Goal: Task Accomplishment & Management: Use online tool/utility

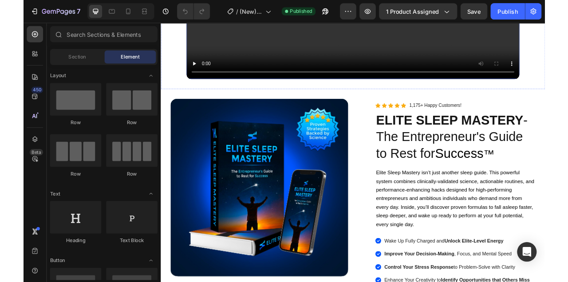
scroll to position [131, 0]
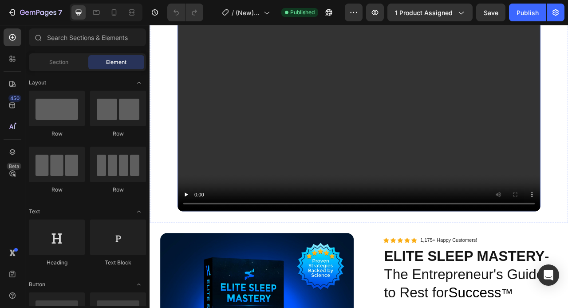
click at [358, 169] on video at bounding box center [416, 132] width 462 height 260
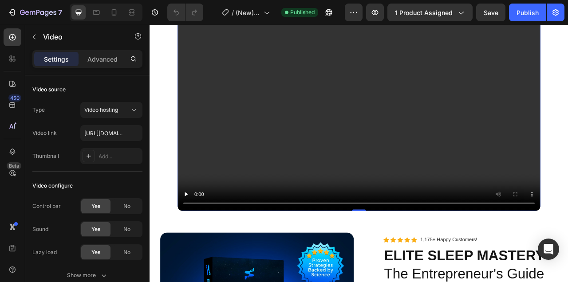
scroll to position [57, 0]
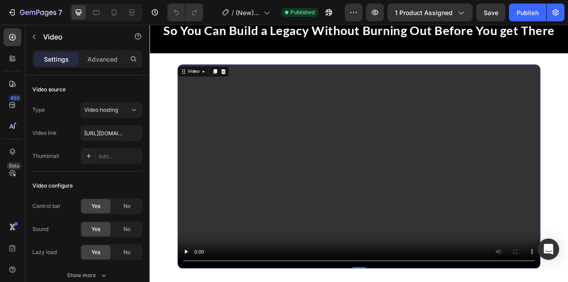
click at [345, 115] on video at bounding box center [416, 205] width 462 height 260
click at [174, 191] on div "Video Video 0" at bounding box center [416, 205] width 533 height 260
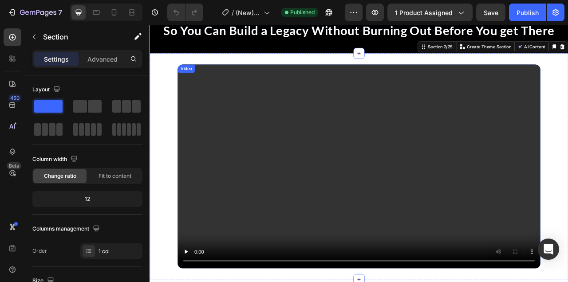
click at [225, 203] on video at bounding box center [416, 205] width 462 height 260
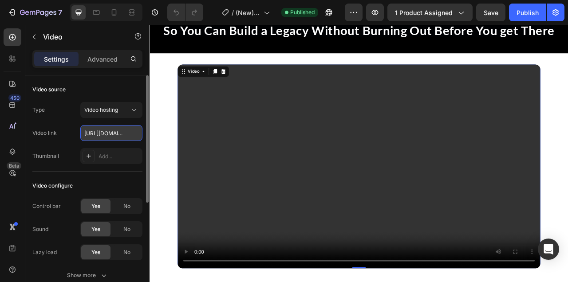
click at [121, 137] on input "[URL][DOMAIN_NAME]" at bounding box center [111, 133] width 62 height 16
type input "[URL][DOMAIN_NAME]"
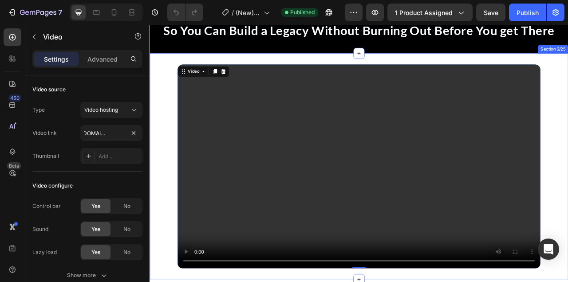
click at [169, 161] on div "Video Video 0" at bounding box center [416, 205] width 533 height 260
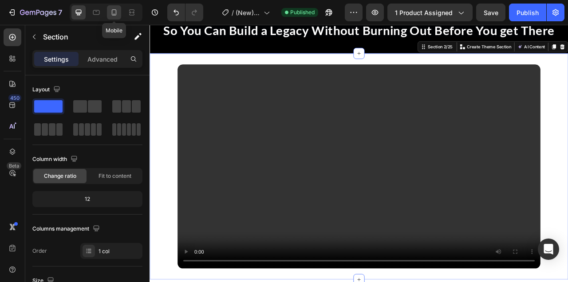
click at [115, 12] on icon at bounding box center [114, 12] width 9 height 9
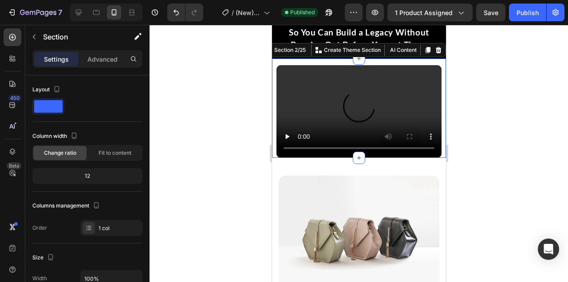
scroll to position [60, 0]
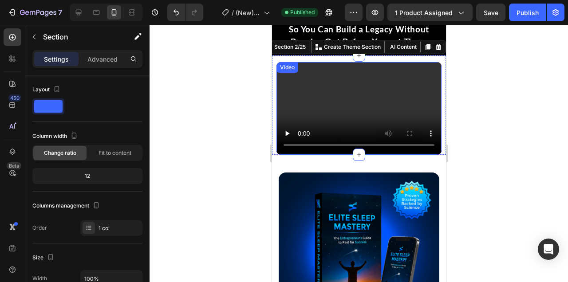
click at [317, 105] on video at bounding box center [358, 108] width 165 height 93
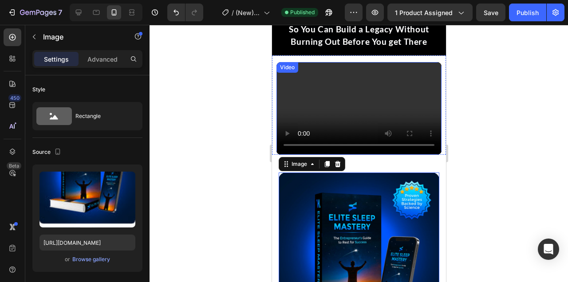
click at [314, 91] on video at bounding box center [358, 108] width 165 height 93
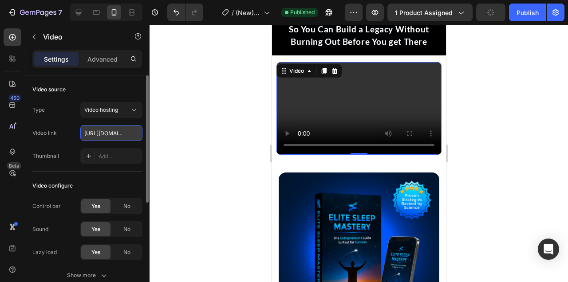
click at [110, 128] on input "[URL][DOMAIN_NAME]" at bounding box center [111, 133] width 62 height 16
type input "[URL][DOMAIN_NAME]"
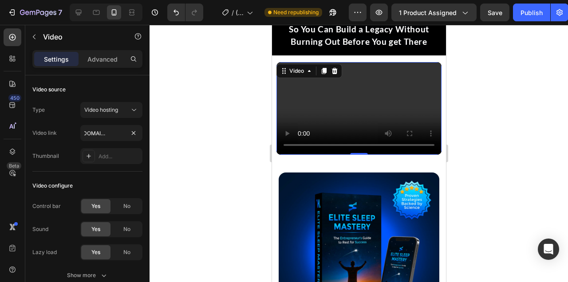
click at [190, 125] on div at bounding box center [359, 153] width 419 height 257
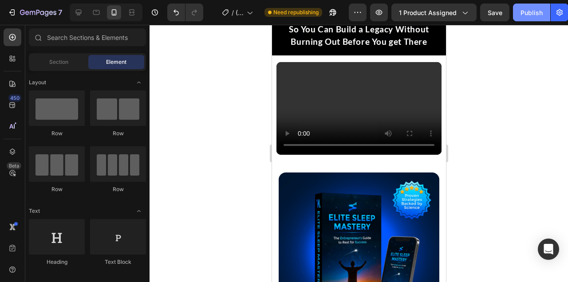
click at [527, 16] on div "Publish" at bounding box center [532, 12] width 22 height 9
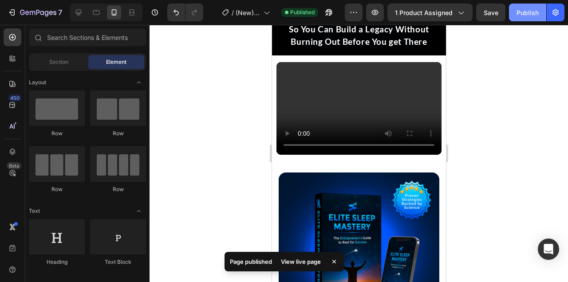
click at [527, 16] on div "Publish" at bounding box center [528, 12] width 22 height 9
